Goal: Information Seeking & Learning: Learn about a topic

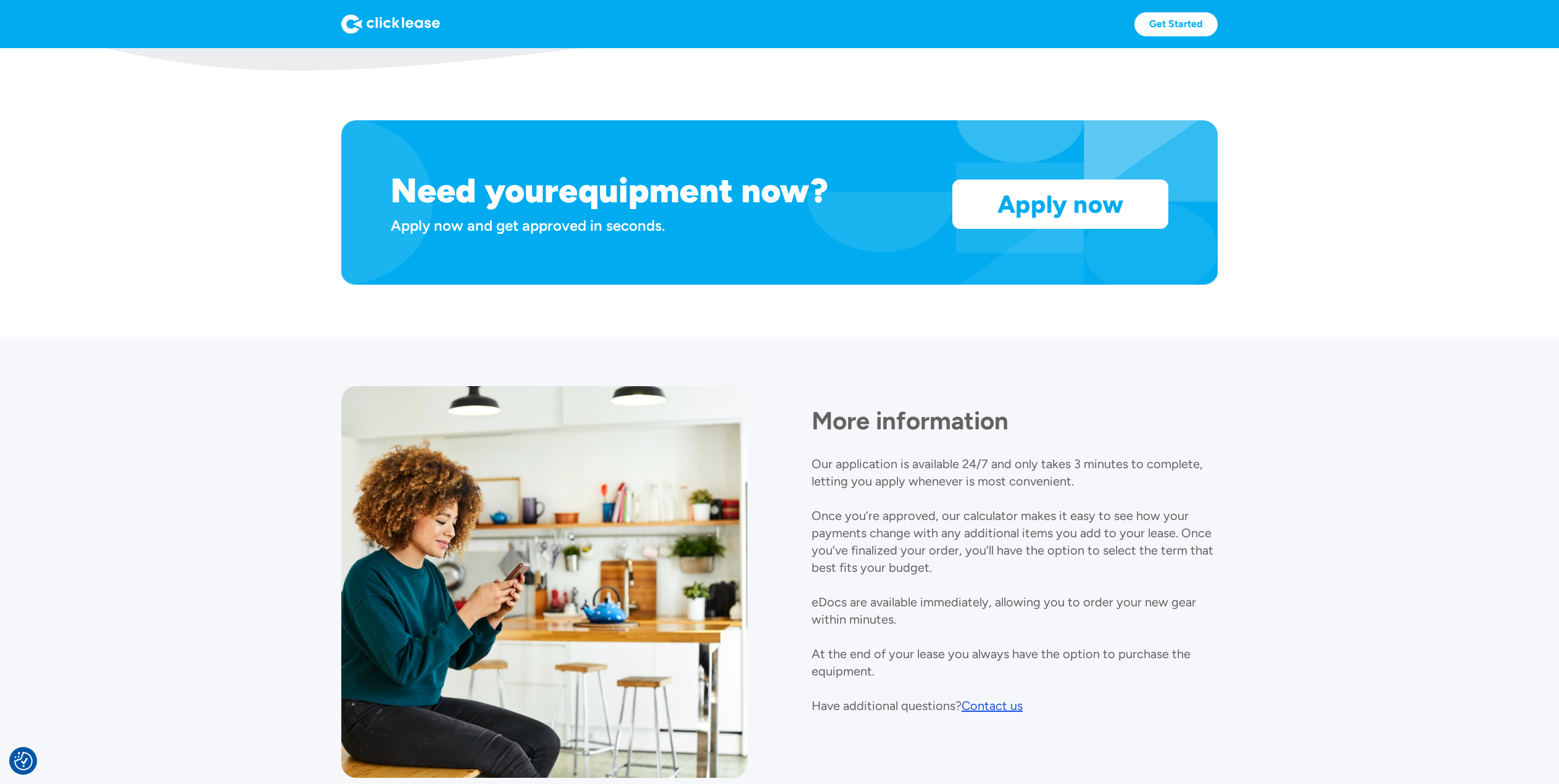
scroll to position [1156, 0]
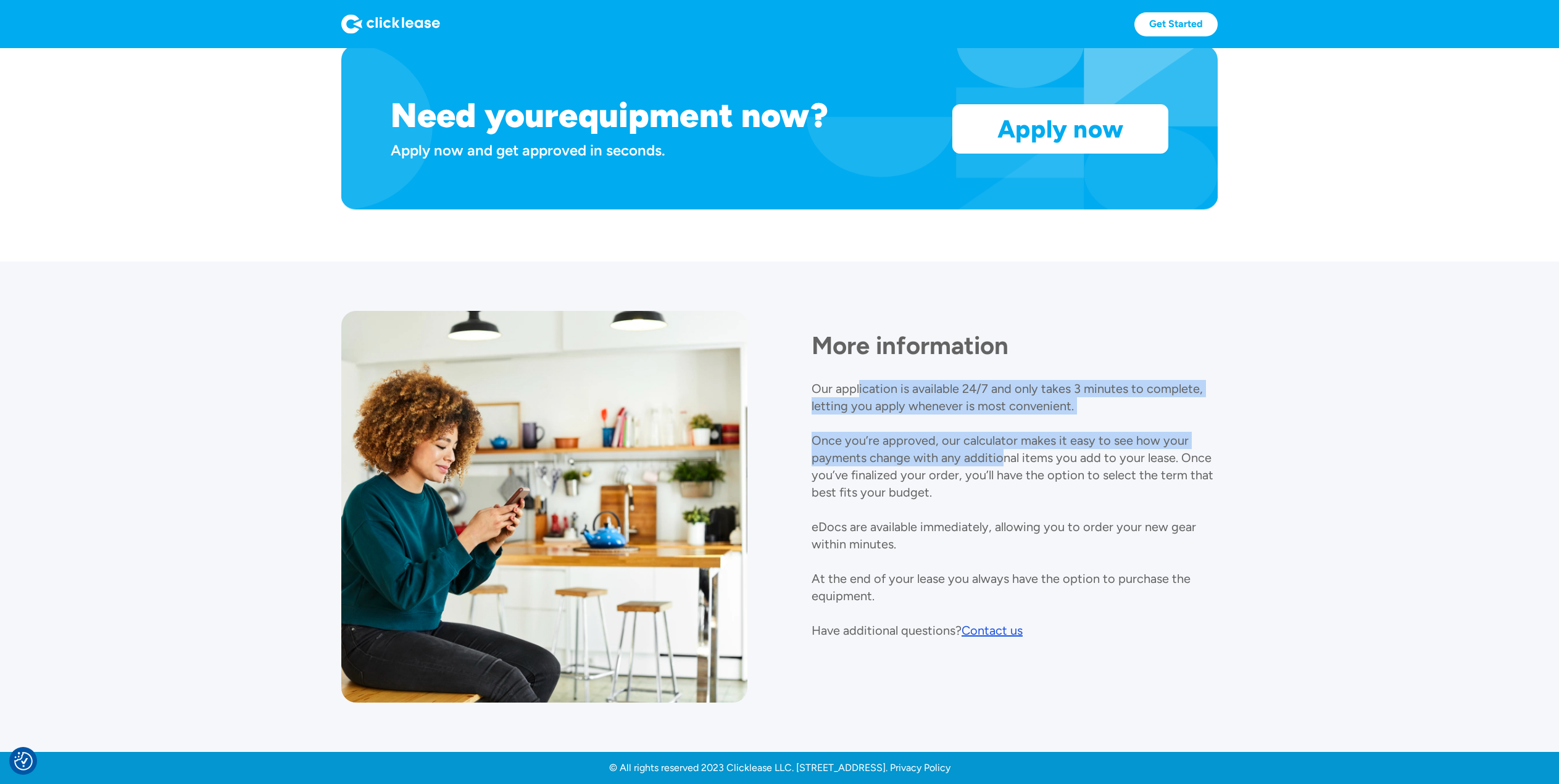
drag, startPoint x: 859, startPoint y: 383, endPoint x: 1006, endPoint y: 465, distance: 168.3
click at [1004, 465] on p "Our application is available 24/7 and only takes 3 minutes to complete, letting…" at bounding box center [1012, 509] width 401 height 257
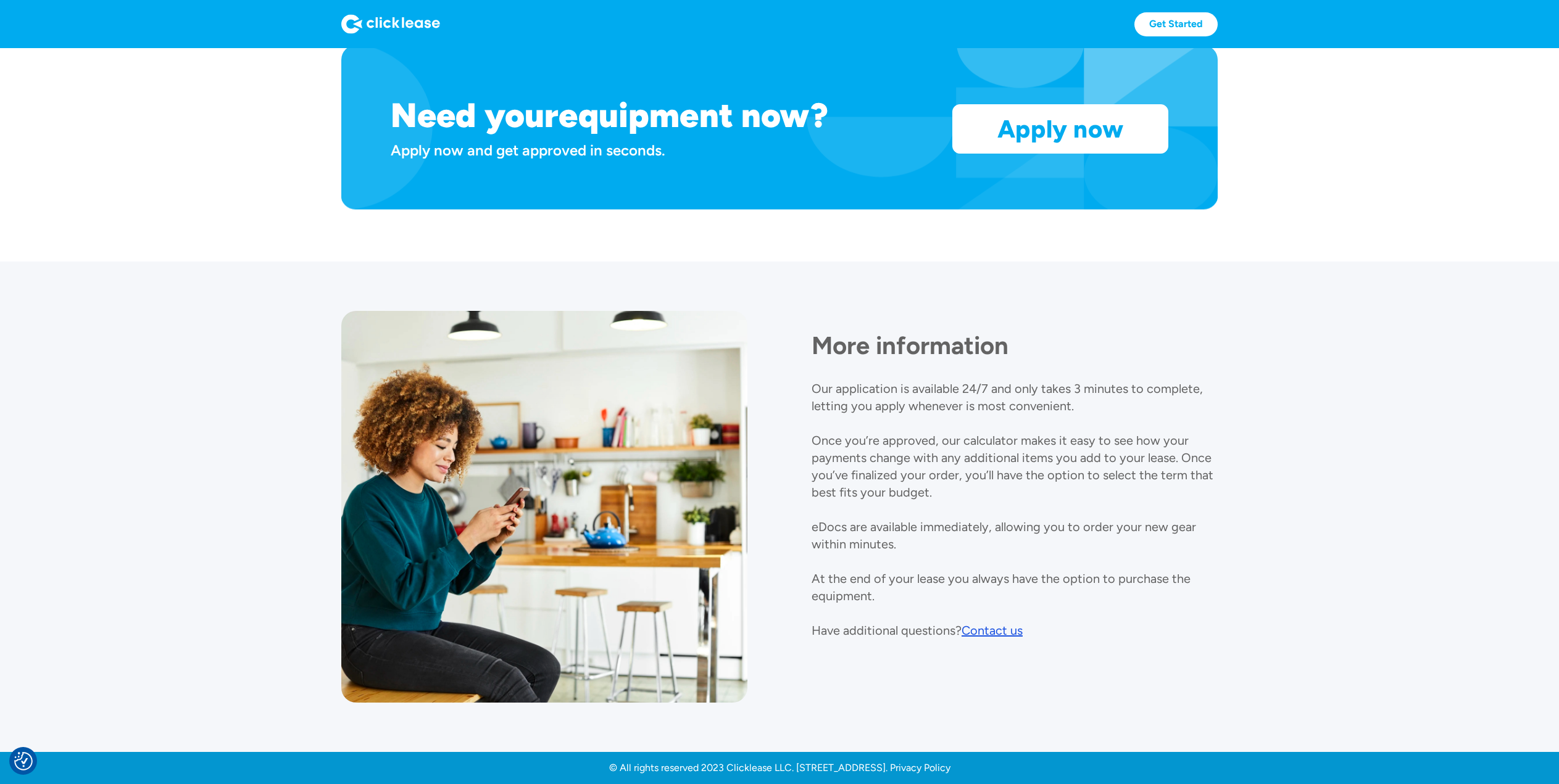
drag, startPoint x: 974, startPoint y: 460, endPoint x: 1013, endPoint y: 533, distance: 82.8
click at [974, 460] on p "Our application is available 24/7 and only takes 3 minutes to complete, letting…" at bounding box center [1012, 509] width 401 height 257
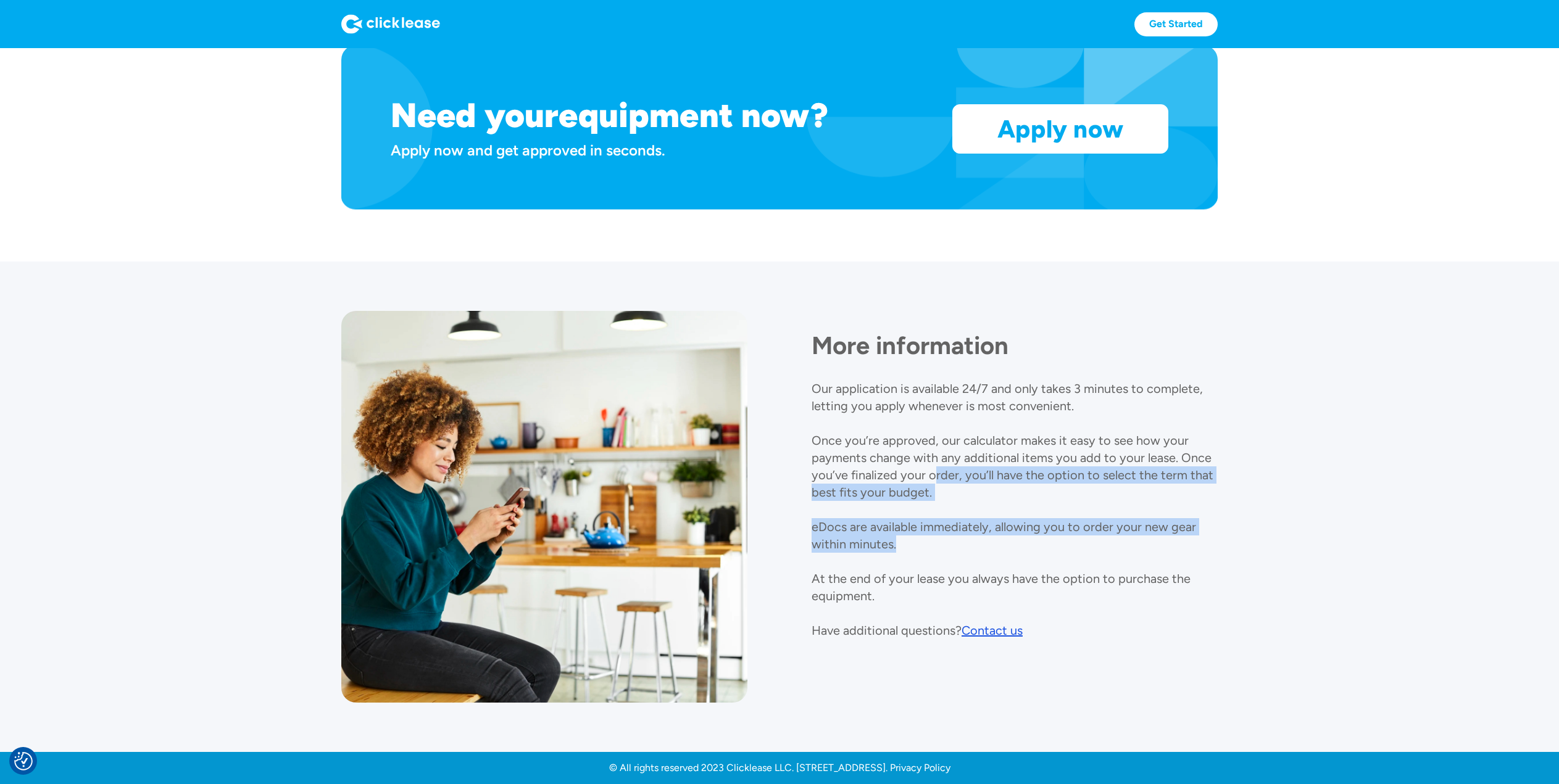
drag, startPoint x: 1018, startPoint y: 545, endPoint x: 898, endPoint y: 440, distance: 159.5
click at [898, 441] on div "More information Our application is available 24/7 and only takes 3 minutes to …" at bounding box center [1015, 475] width 406 height 328
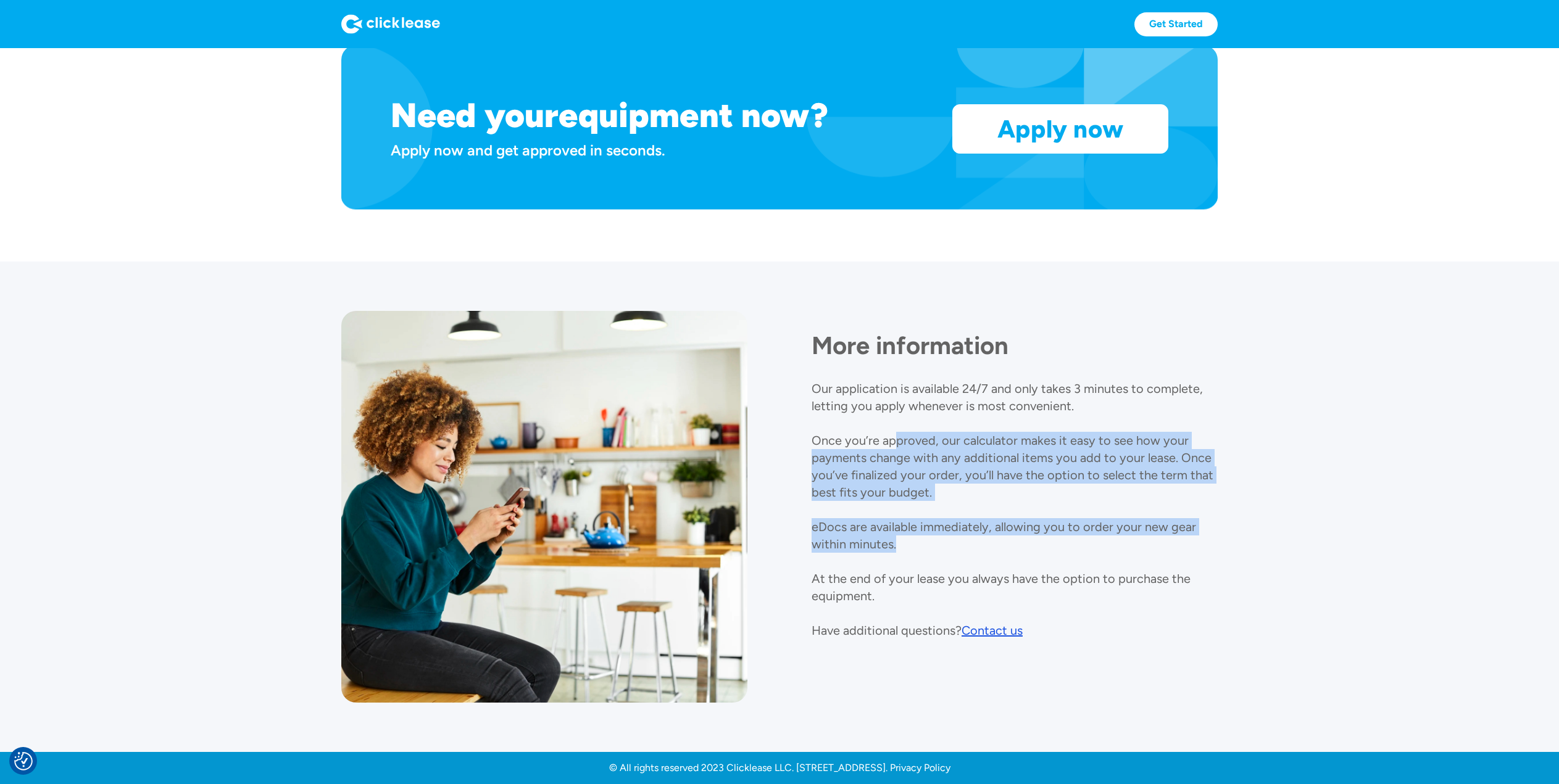
click at [922, 483] on div "More information Our application is available 24/7 and only takes 3 minutes to …" at bounding box center [1015, 475] width 406 height 328
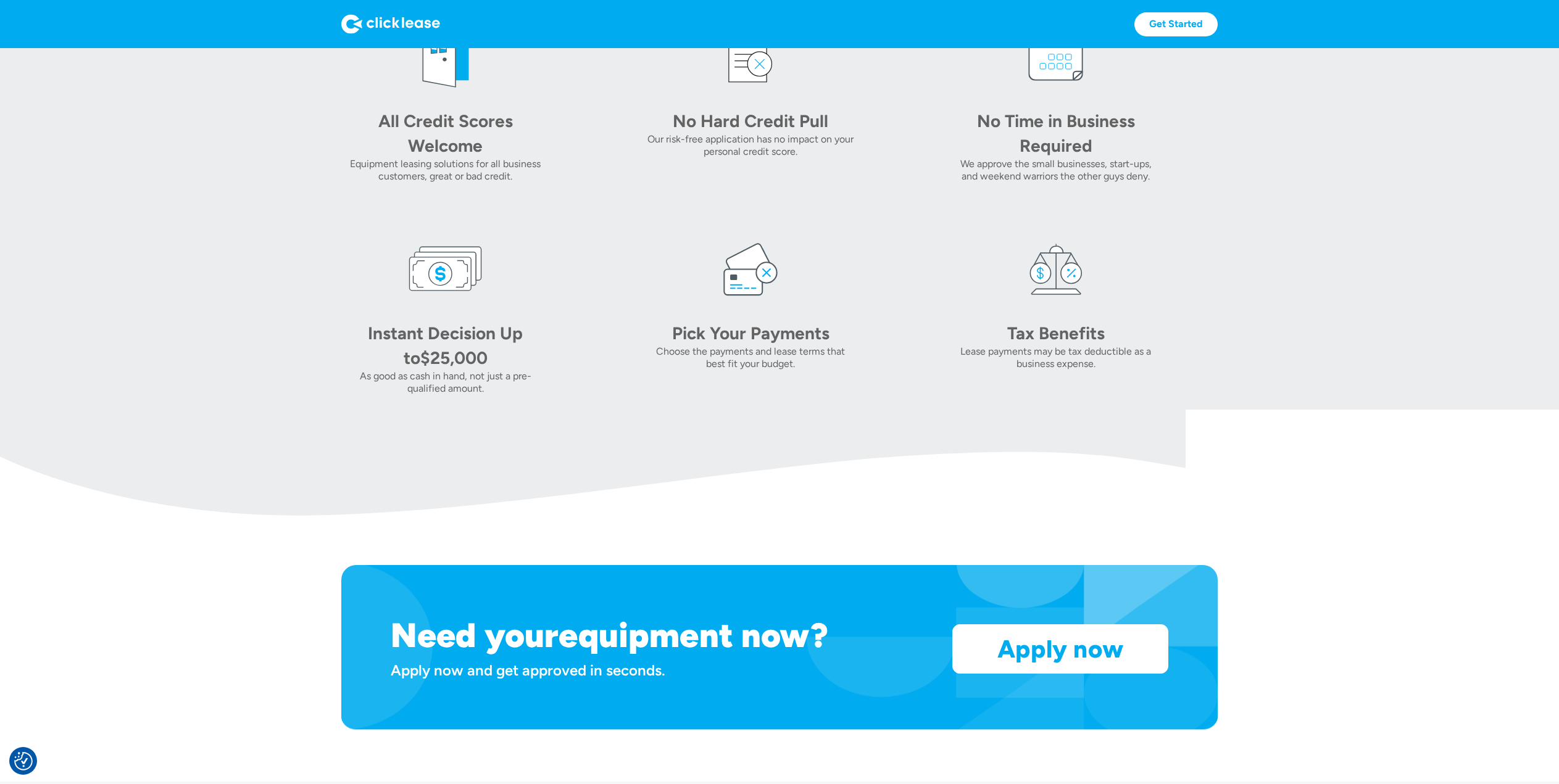
scroll to position [0, 0]
